Goal: Navigation & Orientation: Locate item on page

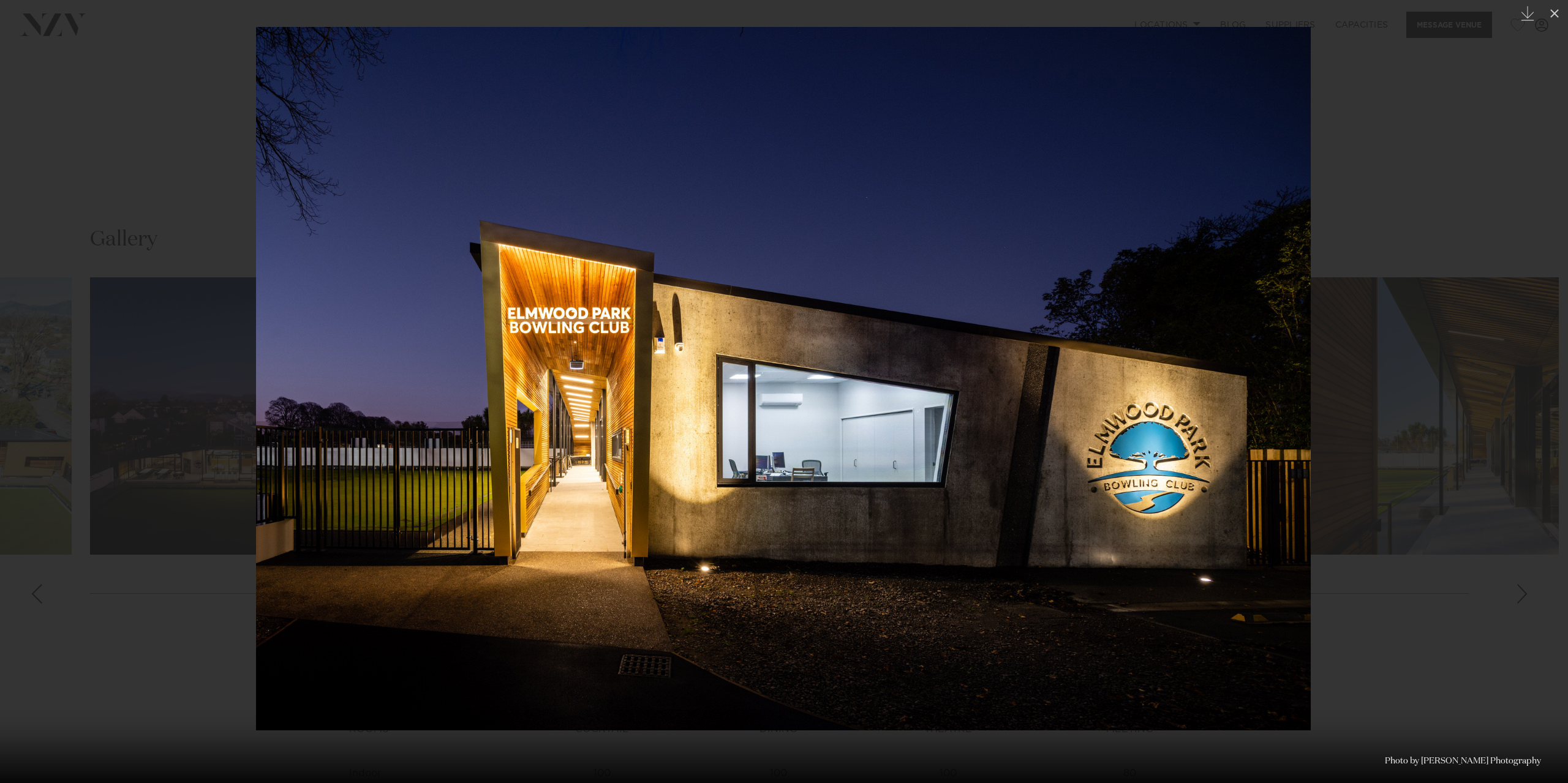
click at [1362, 241] on div at bounding box center [784, 391] width 1568 height 783
